Goal: Task Accomplishment & Management: Complete application form

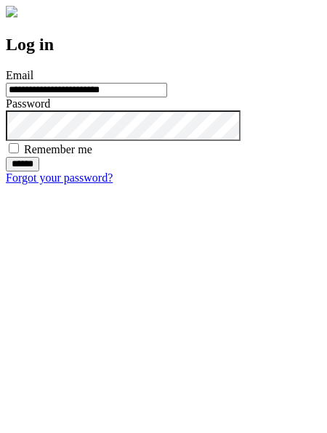
type input "**********"
click at [39, 171] on input "******" at bounding box center [22, 164] width 33 height 15
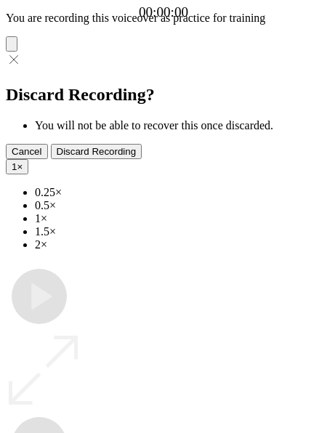
type input "**********"
